Goal: Transaction & Acquisition: Purchase product/service

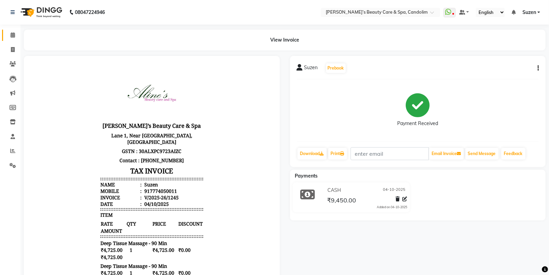
click at [15, 34] on span at bounding box center [13, 35] width 12 height 8
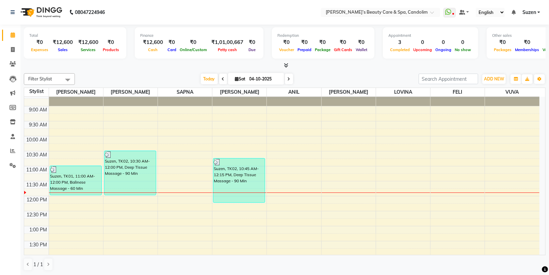
scroll to position [38, 0]
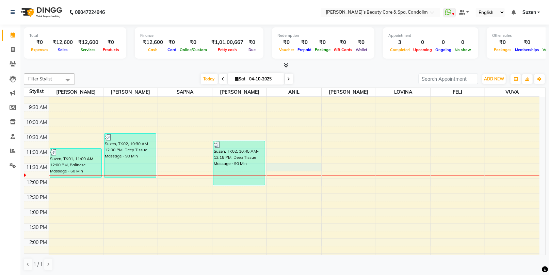
click at [295, 165] on div "8:00 AM 8:30 AM 9:00 AM 9:30 AM 10:00 AM 10:30 AM 11:00 AM 11:30 AM 12:00 PM 12…" at bounding box center [282, 253] width 516 height 389
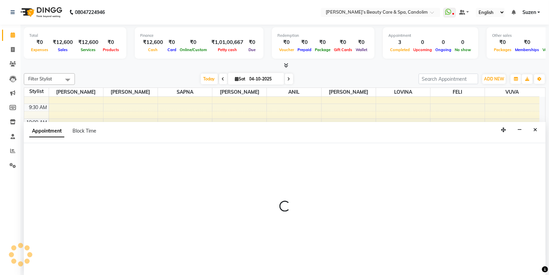
scroll to position [0, 0]
select select "43931"
select select "690"
select select "tentative"
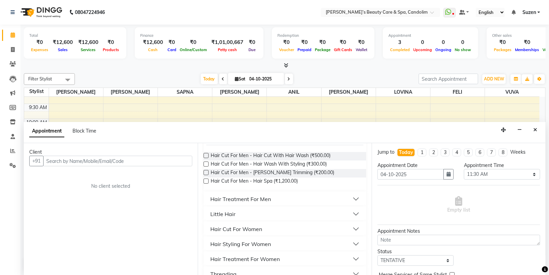
scroll to position [76, 0]
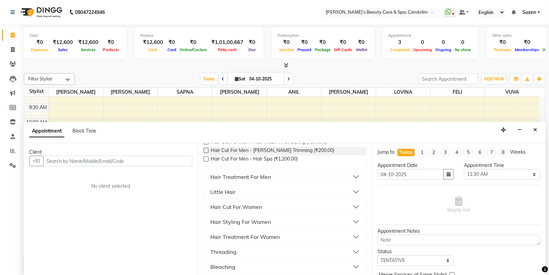
click at [273, 206] on button "Hair Cut For Women" at bounding box center [284, 207] width 157 height 12
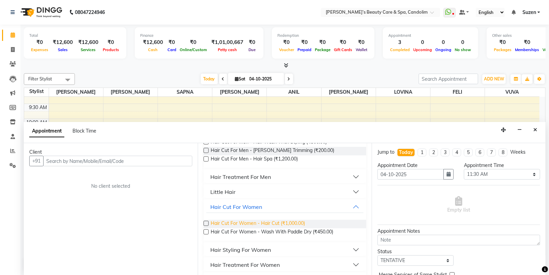
click at [281, 224] on span "Hair Cut For Women - Hair Cut (₹1,000.00)" at bounding box center [258, 224] width 94 height 9
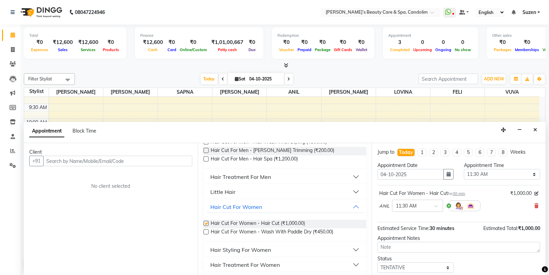
checkbox input "false"
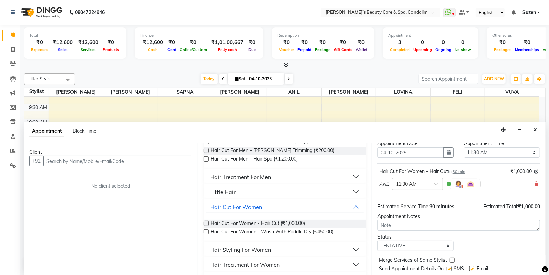
scroll to position [41, 0]
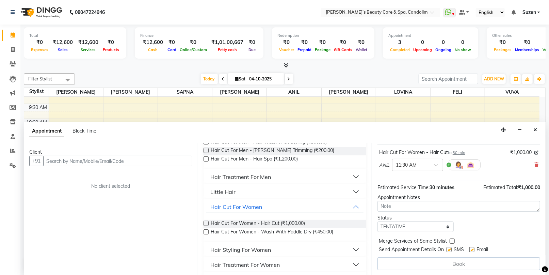
click at [96, 154] on div "Client" at bounding box center [110, 151] width 163 height 7
click at [97, 160] on input "text" at bounding box center [117, 161] width 149 height 11
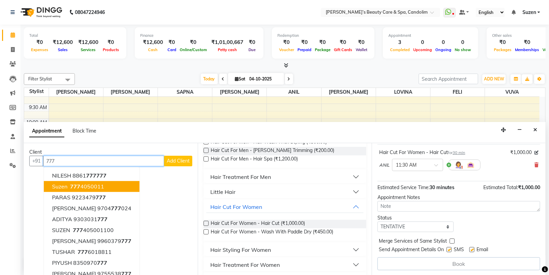
click at [97, 188] on ngb-highlight "[PHONE_NUMBER]" at bounding box center [86, 186] width 35 height 7
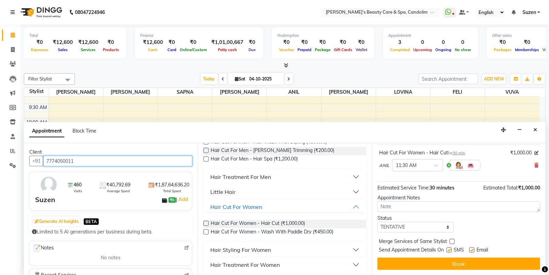
scroll to position [40, 0]
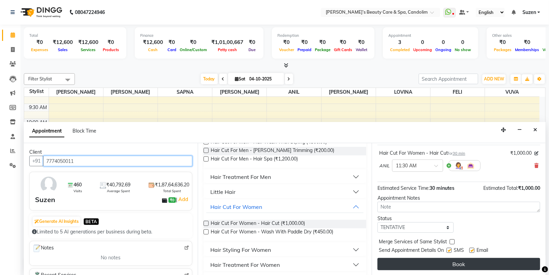
type input "7774050011"
click at [401, 259] on button "Book" at bounding box center [459, 264] width 163 height 12
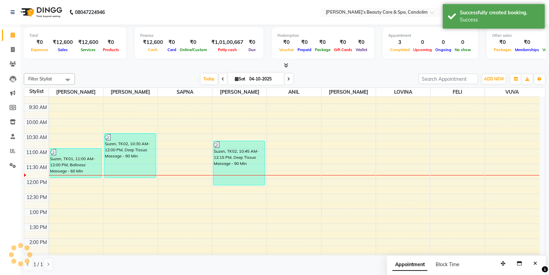
scroll to position [0, 0]
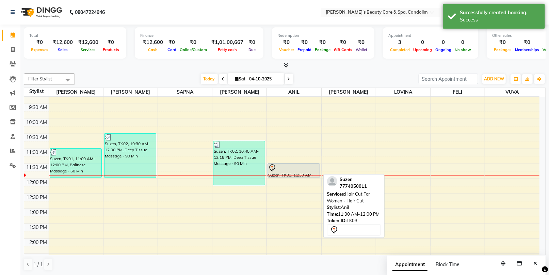
click at [301, 167] on div at bounding box center [293, 168] width 51 height 8
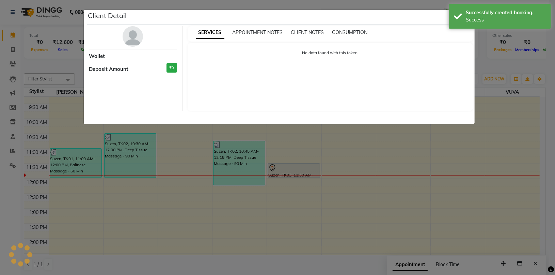
select select "7"
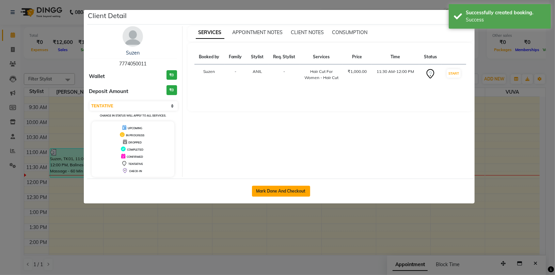
click at [298, 192] on button "Mark Done And Checkout" at bounding box center [281, 191] width 58 height 11
select select "service"
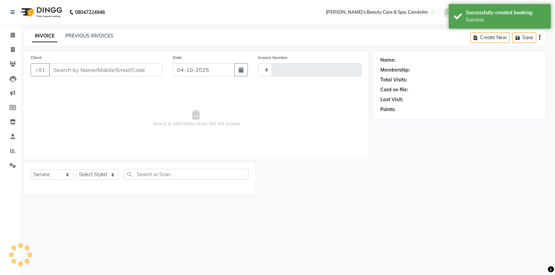
type input "1246"
select select "6059"
select select "3"
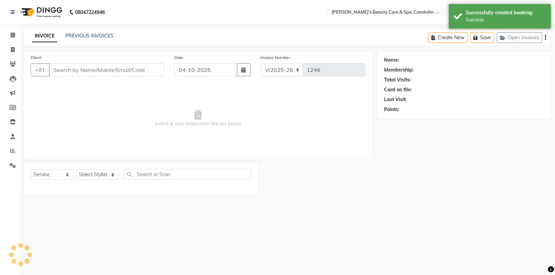
type input "7774050011"
select select "43931"
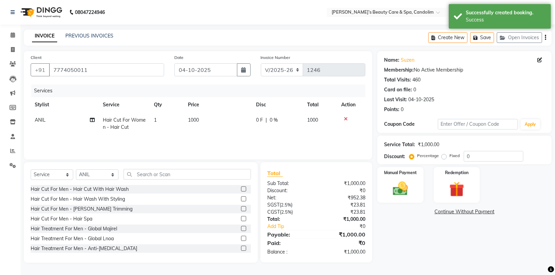
click at [211, 115] on td "1000" at bounding box center [218, 123] width 68 height 22
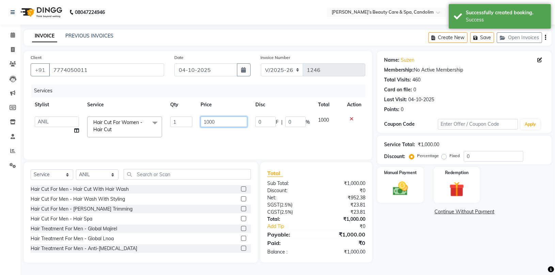
click at [224, 119] on input "1000" at bounding box center [224, 121] width 46 height 11
type input "1"
type input "3150"
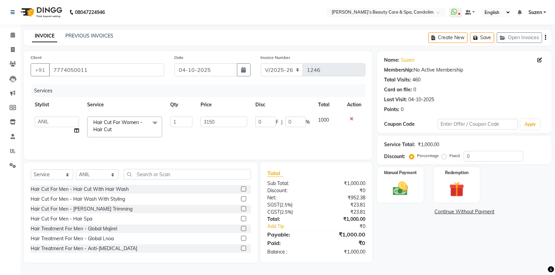
click at [273, 132] on td "0 F | 0 %" at bounding box center [282, 126] width 63 height 29
click at [401, 186] on img at bounding box center [400, 188] width 25 height 18
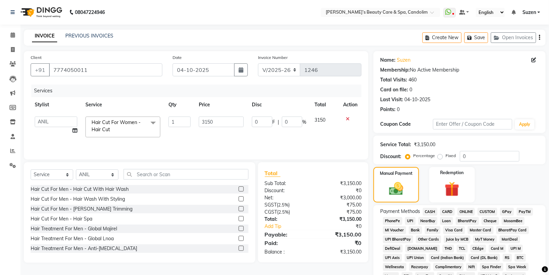
click at [432, 210] on span "CASH" at bounding box center [430, 212] width 15 height 8
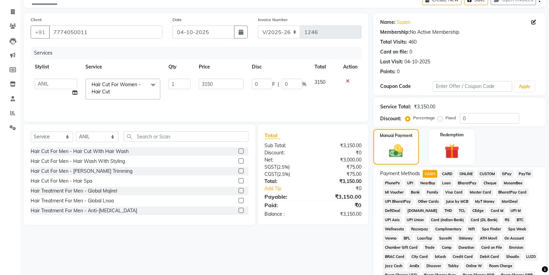
scroll to position [189, 0]
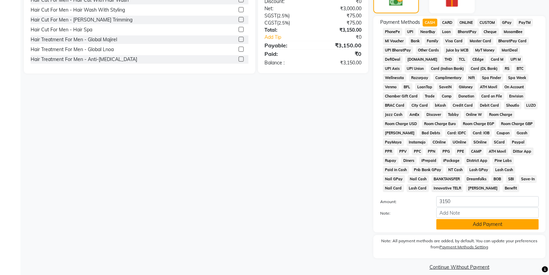
click at [453, 220] on button "Add Payment" at bounding box center [488, 224] width 102 height 11
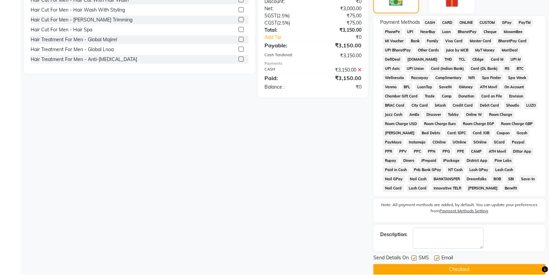
scroll to position [199, 0]
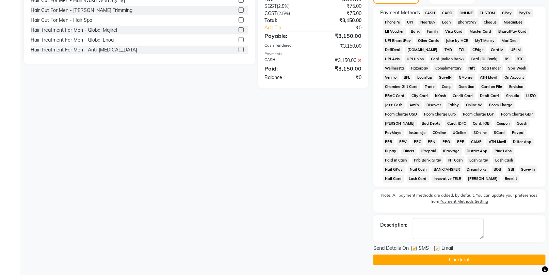
click at [447, 254] on button "Checkout" at bounding box center [460, 259] width 172 height 11
